Goal: Task Accomplishment & Management: Use online tool/utility

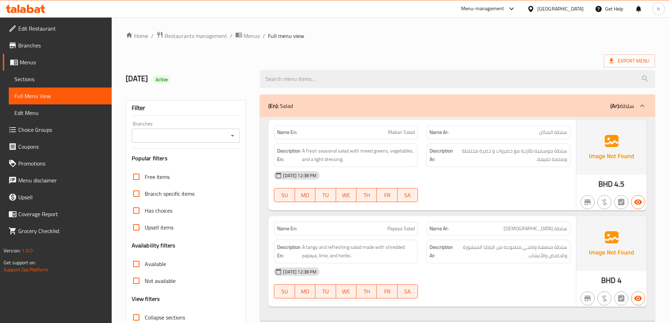
scroll to position [1146, 0]
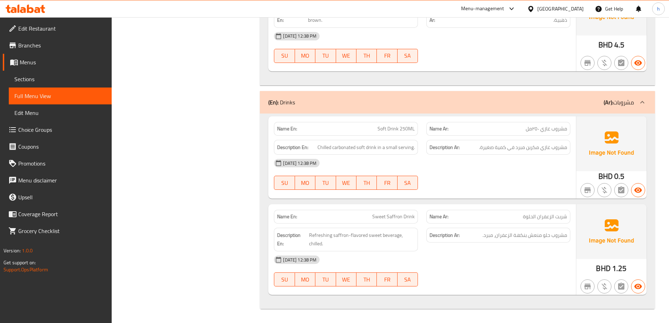
click at [43, 11] on icon at bounding box center [42, 9] width 5 height 8
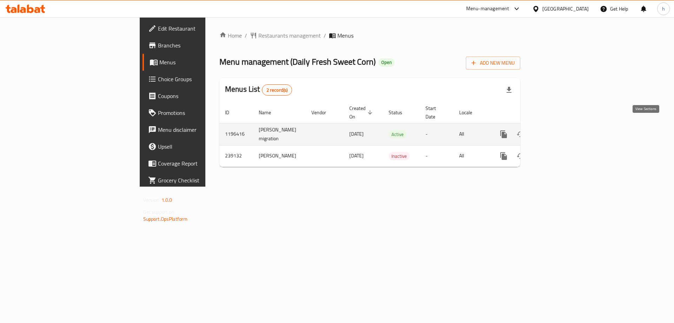
click at [559, 130] on icon "enhanced table" at bounding box center [554, 134] width 8 height 8
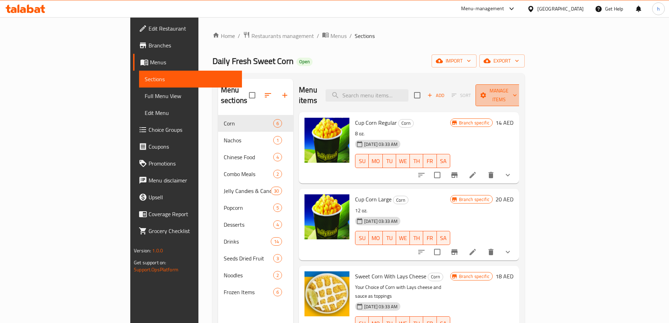
click at [517, 87] on span "Manage items" at bounding box center [499, 95] width 36 height 18
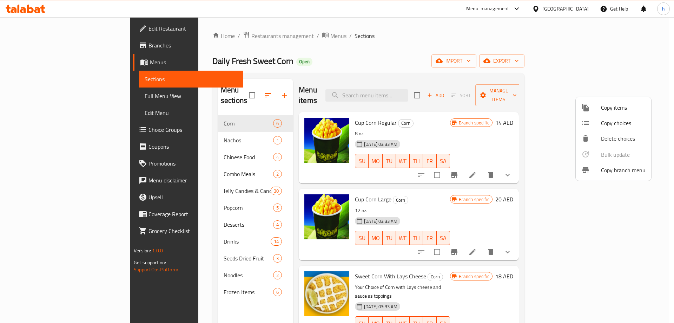
click at [594, 166] on div at bounding box center [591, 170] width 20 height 8
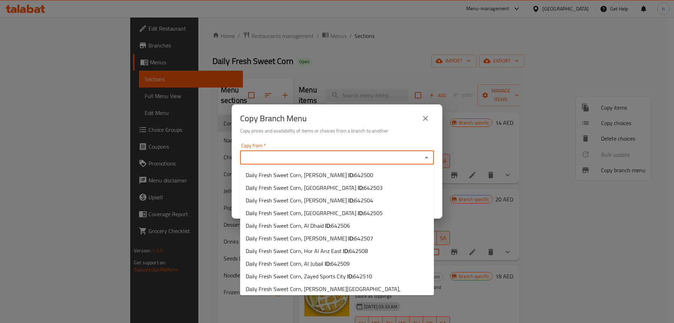
click at [326, 157] on input "Copy from   *" at bounding box center [331, 157] width 178 height 10
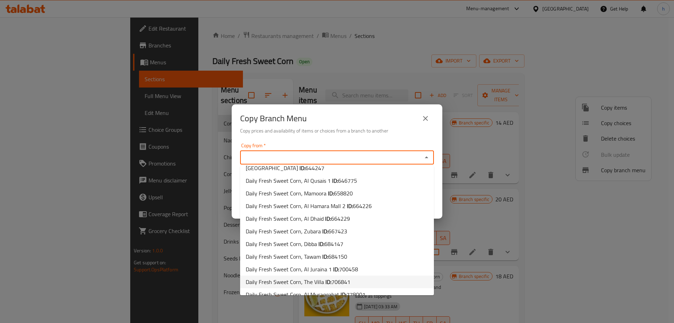
click at [364, 276] on li "Daily Fresh Sweet Corn, The Villa ID: 706841" at bounding box center [337, 281] width 194 height 13
type input "Daily Fresh Sweet Corn, The Villa"
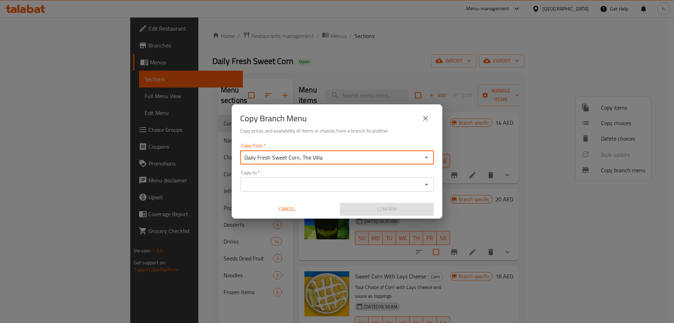
click at [312, 187] on input "Copy to   *" at bounding box center [331, 184] width 178 height 10
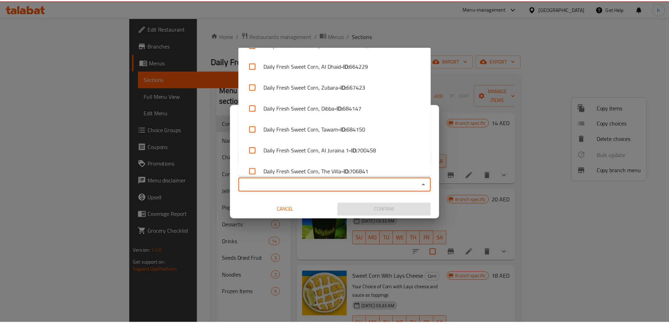
scroll to position [298, 0]
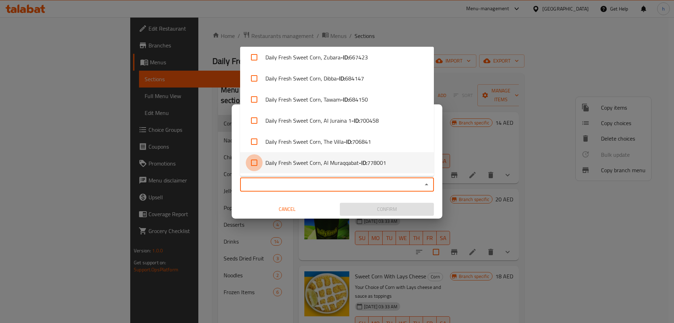
click at [259, 163] on input "checkbox" at bounding box center [254, 162] width 17 height 17
checkbox input "true"
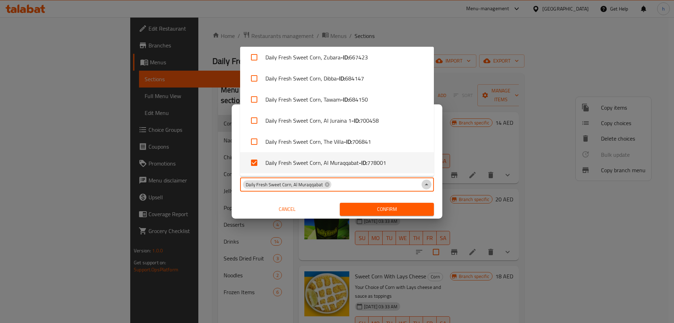
click at [426, 188] on icon "Close" at bounding box center [426, 184] width 8 height 8
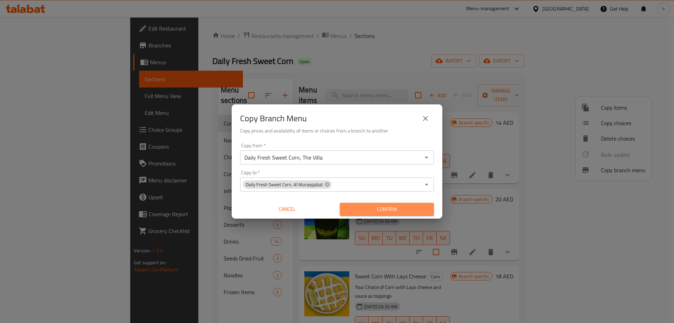
click at [375, 210] on span "Confirm" at bounding box center [387, 209] width 83 height 9
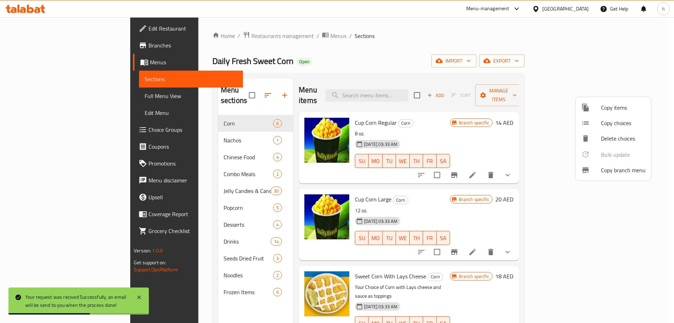
click at [37, 47] on div at bounding box center [337, 161] width 674 height 323
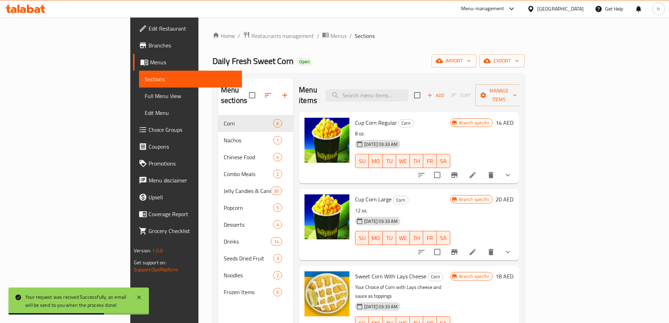
click at [149, 47] on span "Branches" at bounding box center [193, 45] width 88 height 8
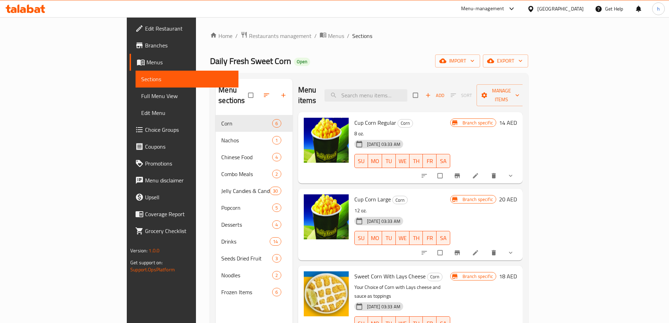
click at [145, 48] on span "Branches" at bounding box center [189, 45] width 88 height 8
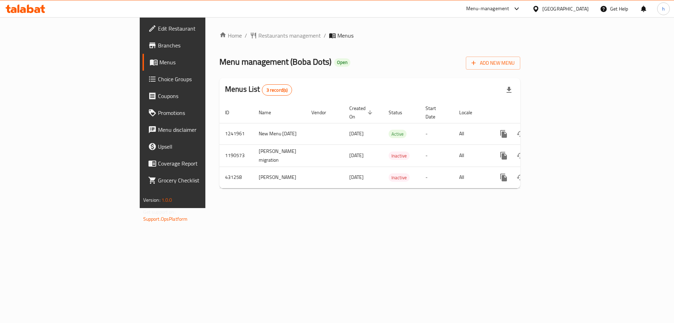
click at [143, 50] on link "Branches" at bounding box center [198, 45] width 110 height 17
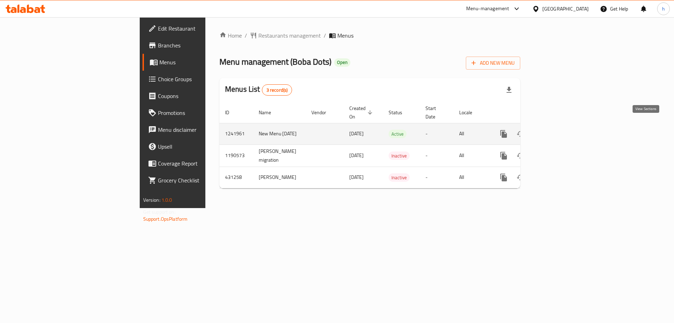
click at [559, 130] on icon "enhanced table" at bounding box center [554, 134] width 8 height 8
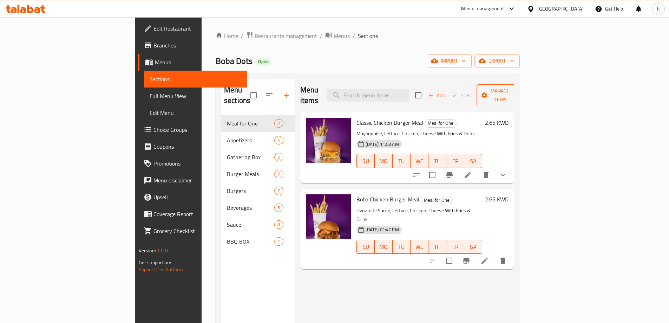
click at [518, 92] on span "Manage items" at bounding box center [500, 95] width 36 height 18
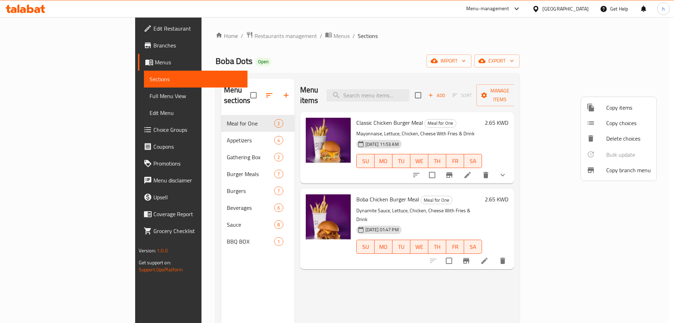
click at [617, 171] on span "Copy branch menu" at bounding box center [628, 170] width 45 height 8
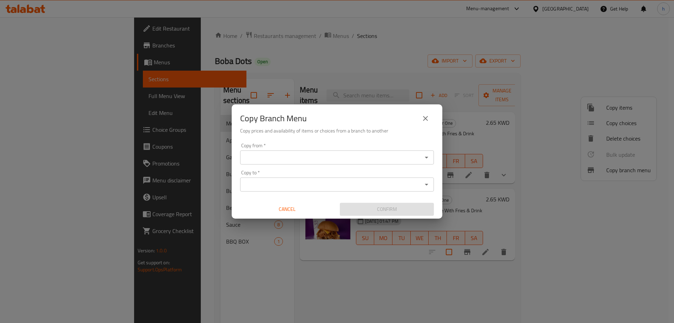
click at [346, 153] on input "Copy from   *" at bounding box center [331, 157] width 178 height 10
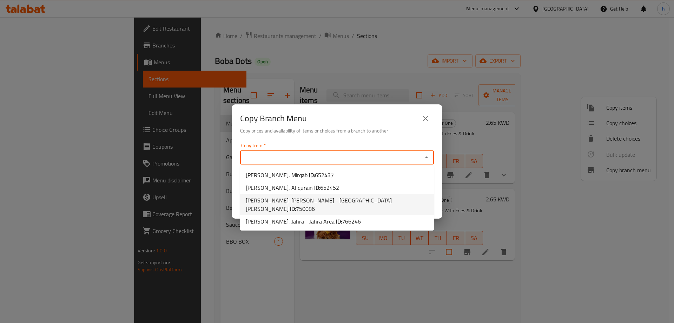
click at [315, 203] on span "750086" at bounding box center [305, 208] width 19 height 11
type input "[PERSON_NAME], [PERSON_NAME] - [GEOGRAPHIC_DATA][PERSON_NAME]"
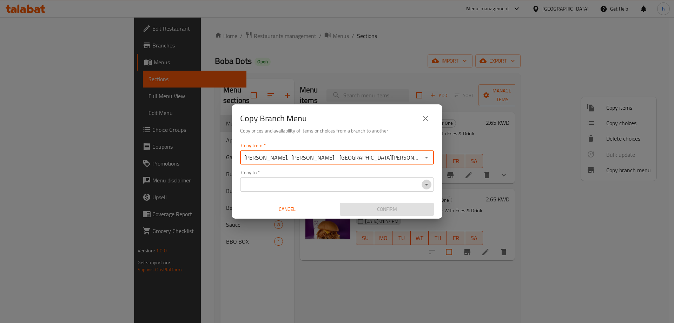
click at [429, 186] on icon "Open" at bounding box center [426, 184] width 8 height 8
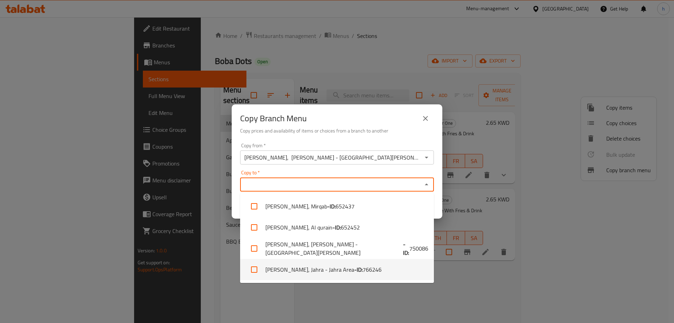
click at [303, 268] on li "[PERSON_NAME], Jahra - Jahra Area - ID: 766246" at bounding box center [337, 269] width 194 height 21
checkbox input "true"
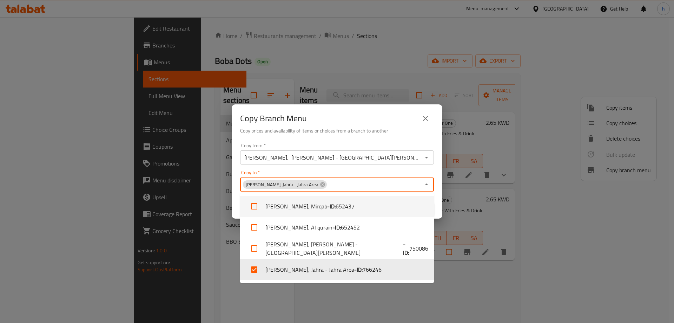
click at [429, 185] on icon "Close" at bounding box center [426, 184] width 8 height 8
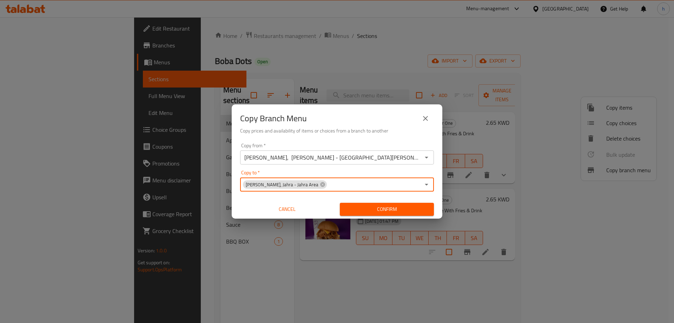
click at [386, 129] on h6 "Copy prices and availability of items or choices from a branch to another" at bounding box center [337, 131] width 194 height 8
click at [380, 207] on span "Confirm" at bounding box center [387, 209] width 83 height 9
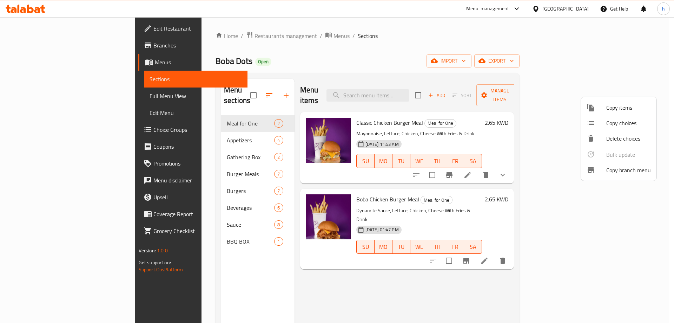
click at [55, 45] on div at bounding box center [337, 161] width 674 height 323
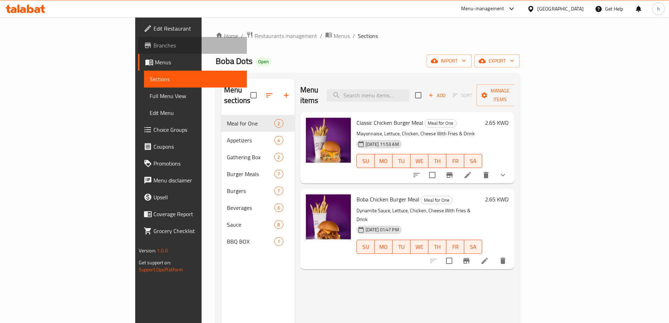
click at [153, 45] on span "Branches" at bounding box center [197, 45] width 88 height 8
